Goal: Transaction & Acquisition: Purchase product/service

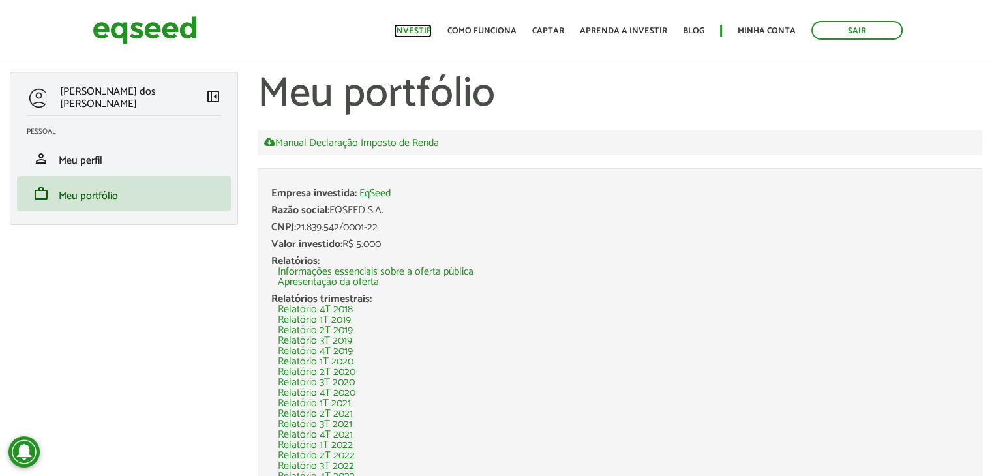
click at [415, 32] on link "Investir" at bounding box center [413, 31] width 38 height 8
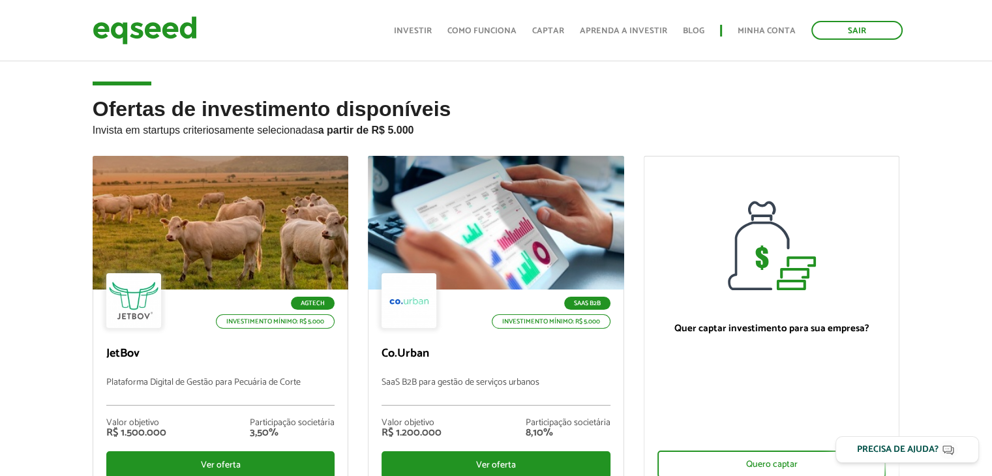
scroll to position [196, 0]
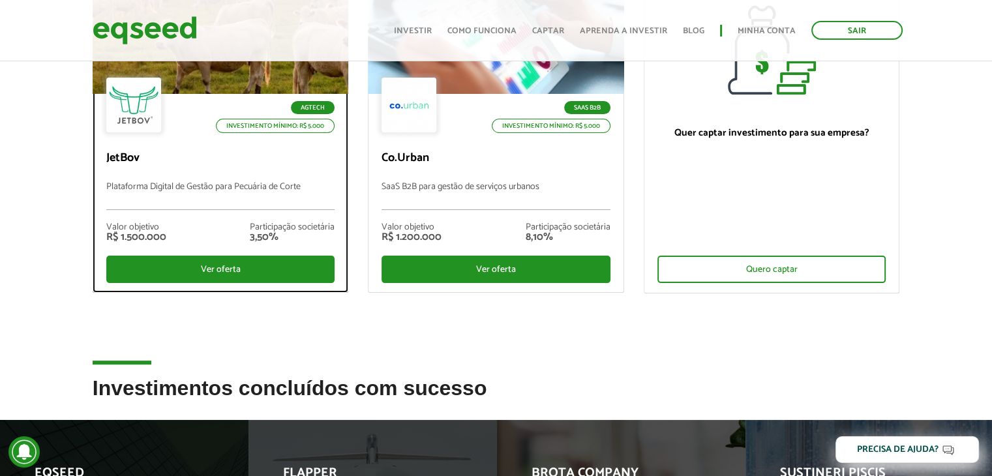
click at [263, 158] on p "JetBov" at bounding box center [220, 158] width 229 height 14
